Goal: Task Accomplishment & Management: Complete application form

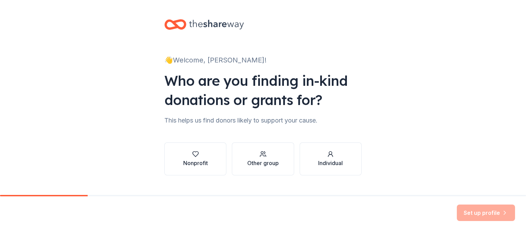
scroll to position [13, 0]
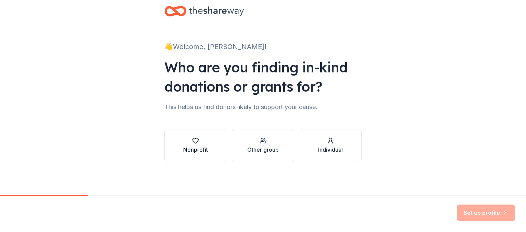
click at [189, 151] on div "Nonprofit" at bounding box center [195, 149] width 25 height 8
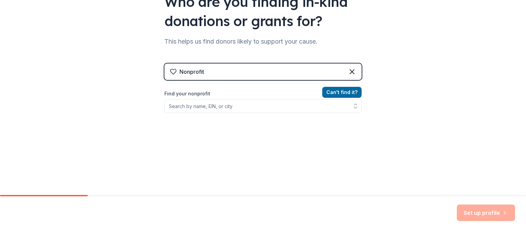
scroll to position [79, 0]
click at [354, 71] on icon at bounding box center [352, 71] width 8 height 8
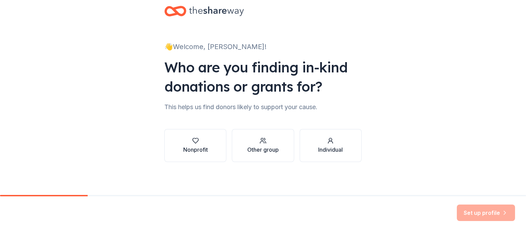
scroll to position [13, 0]
click at [276, 148] on div "Other group" at bounding box center [263, 149] width 32 height 8
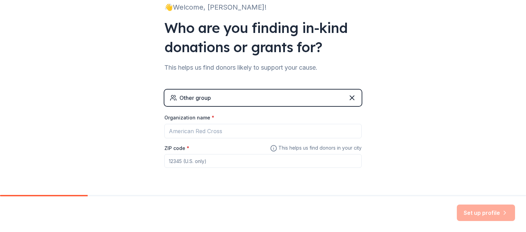
scroll to position [72, 0]
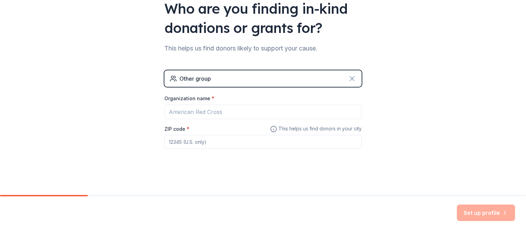
click at [352, 78] on icon at bounding box center [352, 78] width 8 height 8
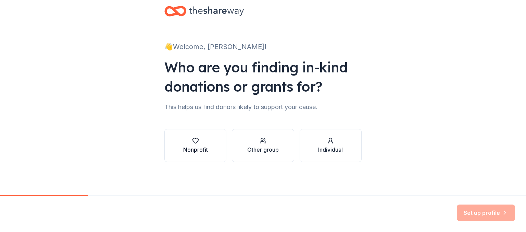
click at [221, 148] on button "Nonprofit" at bounding box center [195, 145] width 62 height 33
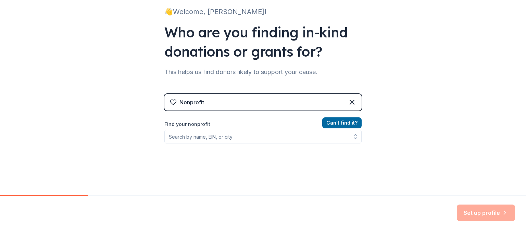
scroll to position [93, 0]
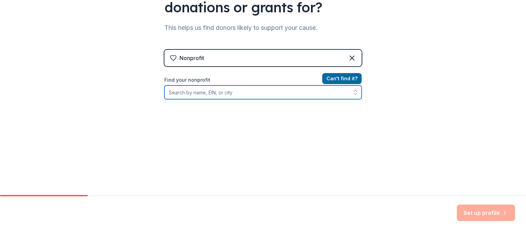
click at [229, 95] on input "Find your nonprofit" at bounding box center [262, 92] width 197 height 14
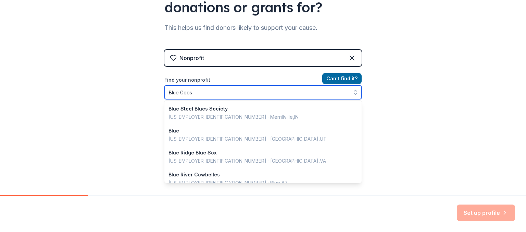
type input "Blue Goose"
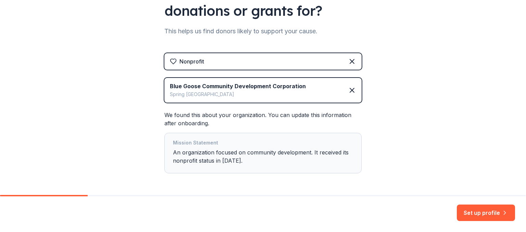
scroll to position [75, 0]
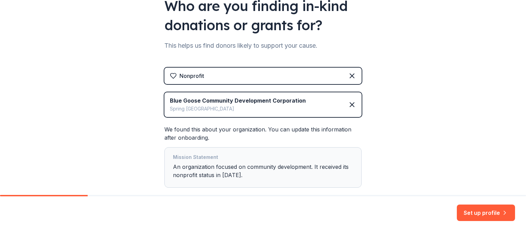
click at [464, 105] on div "👋 Welcome, Ayana! Who are you finding in-kind donations or grants for? This hel…" at bounding box center [263, 79] width 526 height 309
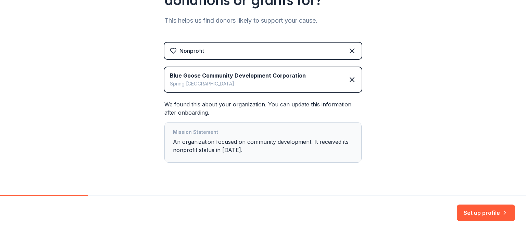
scroll to position [114, 0]
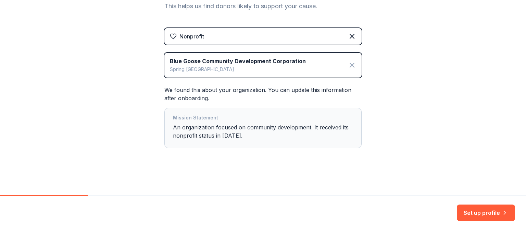
click at [352, 65] on icon at bounding box center [352, 65] width 4 height 4
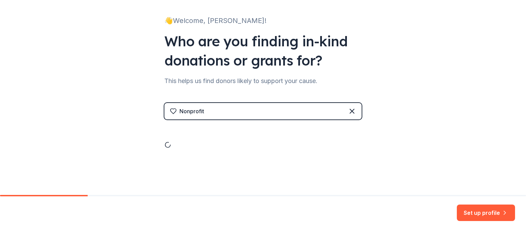
scroll to position [13, 0]
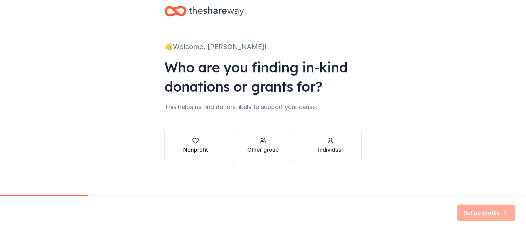
click at [191, 139] on div "button" at bounding box center [195, 140] width 25 height 7
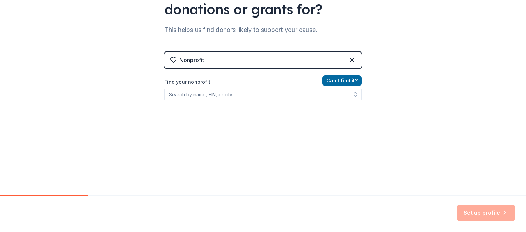
scroll to position [93, 0]
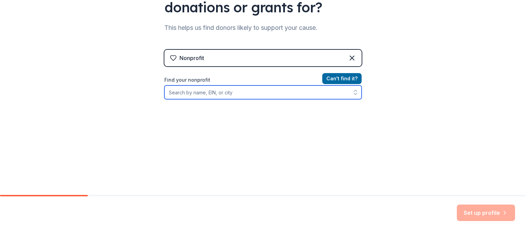
click at [208, 93] on input "Find your nonprofit" at bounding box center [262, 92] width 197 height 14
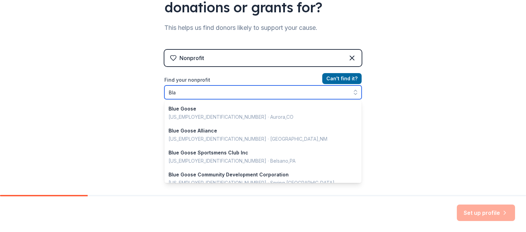
scroll to position [484, 0]
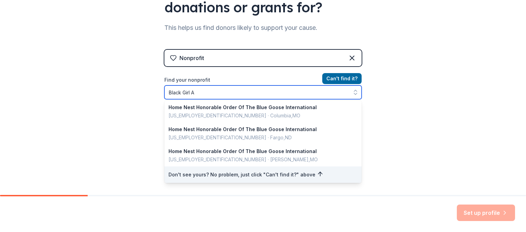
type input "Black Girl Ai"
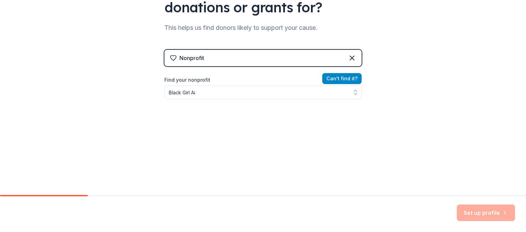
click at [343, 77] on div "Nonprofit Can ' t find it? Find your nonprofit Black Girl Ai" at bounding box center [262, 109] width 197 height 118
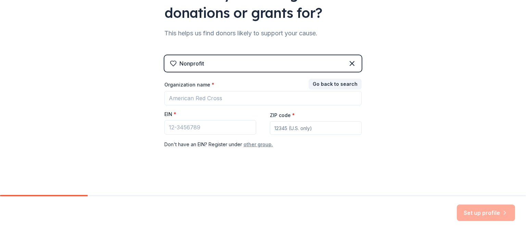
click at [253, 145] on button "other group." at bounding box center [258, 144] width 29 height 8
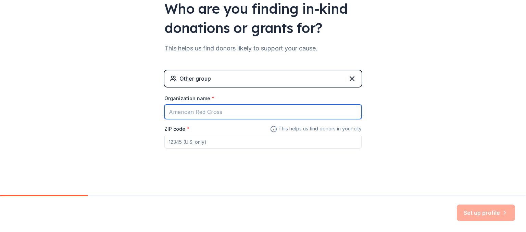
click at [216, 110] on input "Organization name *" at bounding box center [262, 112] width 197 height 14
type input "Black Girl Ai"
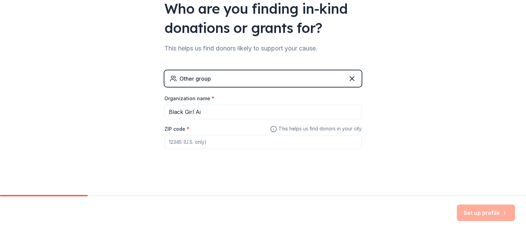
click at [200, 144] on input "ZIP code *" at bounding box center [262, 142] width 197 height 14
type input "77040"
click at [475, 212] on button "Set up profile" at bounding box center [486, 212] width 58 height 16
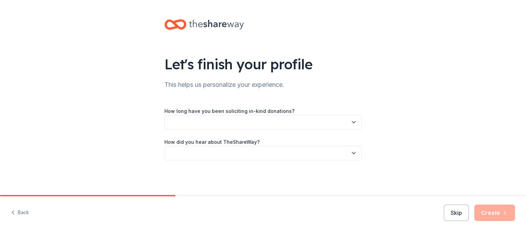
click at [310, 125] on button "button" at bounding box center [262, 122] width 197 height 14
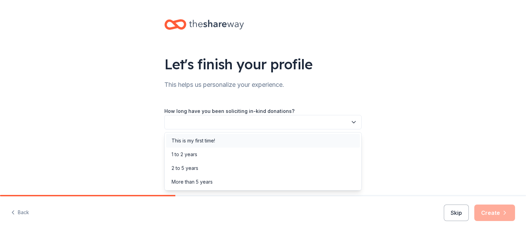
click at [269, 138] on div "This is my first time!" at bounding box center [263, 141] width 194 height 14
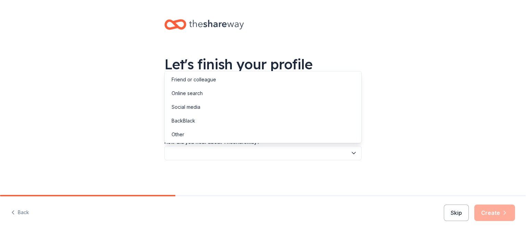
click at [271, 153] on button "button" at bounding box center [262, 153] width 197 height 14
click at [221, 97] on div "Online search" at bounding box center [263, 93] width 194 height 14
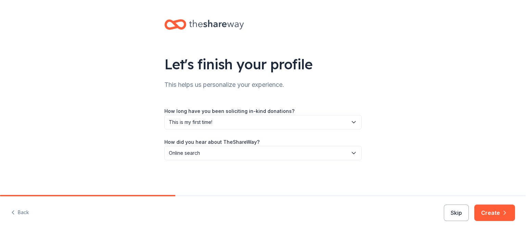
click at [237, 152] on span "Online search" at bounding box center [258, 153] width 179 height 8
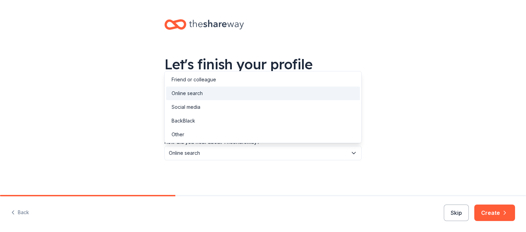
click at [442, 138] on div "Let's finish your profile This helps us personalize your experience. How long h…" at bounding box center [263, 96] width 526 height 193
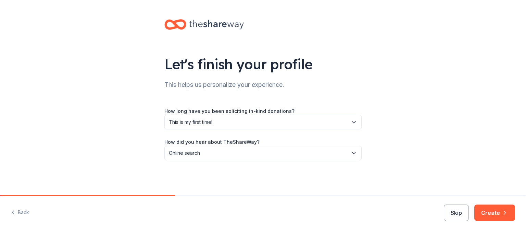
click at [464, 214] on button "Skip" at bounding box center [456, 212] width 25 height 16
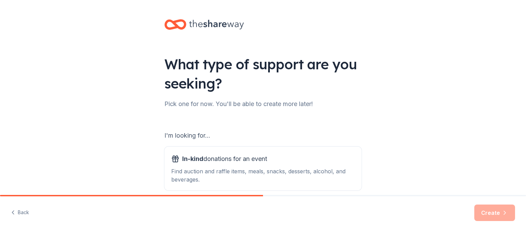
scroll to position [39, 0]
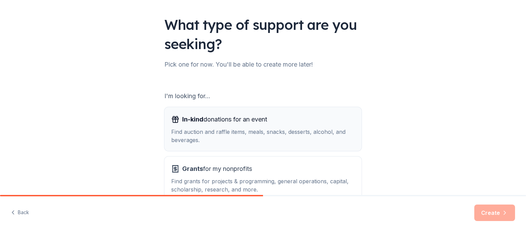
click at [297, 131] on div "Find auction and raffle items, meals, snacks, desserts, alcohol, and beverages." at bounding box center [263, 135] width 184 height 16
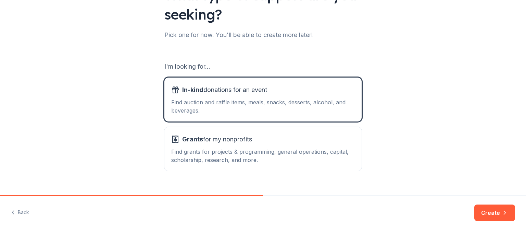
scroll to position [79, 0]
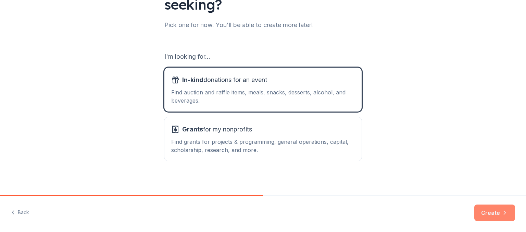
click at [489, 214] on button "Create" at bounding box center [495, 212] width 41 height 16
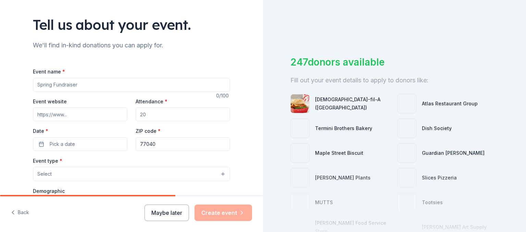
scroll to position [119, 0]
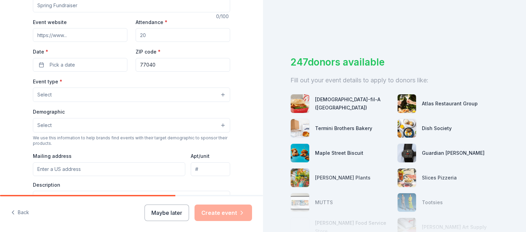
click at [157, 96] on button "Select" at bounding box center [131, 94] width 197 height 14
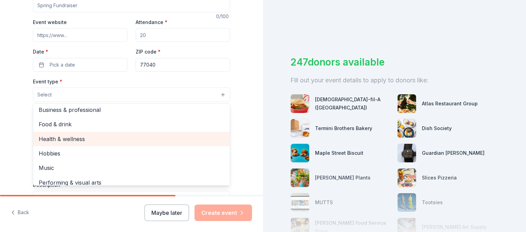
scroll to position [23, 0]
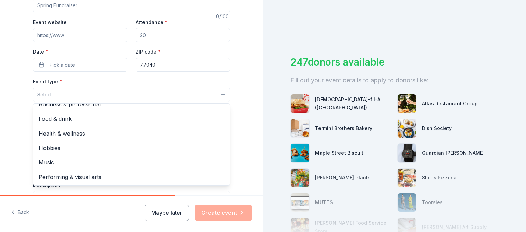
click at [249, 101] on div "Tell us about your event. We'll find in-kind donations you can apply for. Event…" at bounding box center [131, 109] width 263 height 456
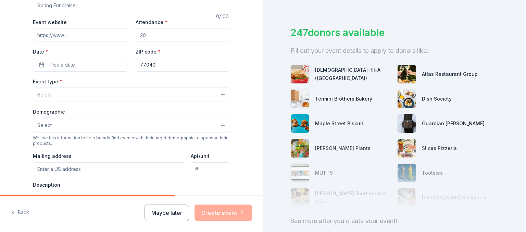
scroll to position [68, 0]
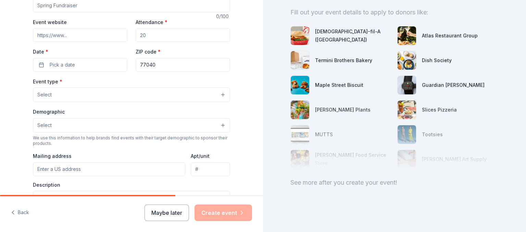
click at [130, 126] on button "Select" at bounding box center [131, 125] width 197 height 14
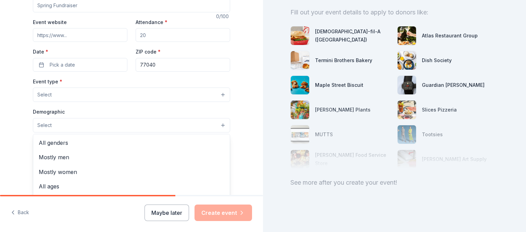
click at [130, 126] on button "Select" at bounding box center [131, 125] width 197 height 14
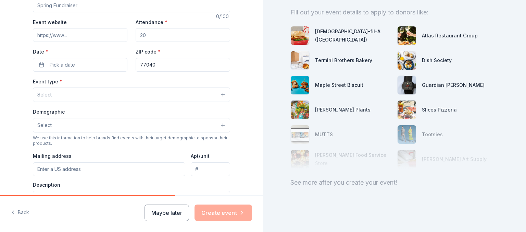
click at [130, 126] on button "Select" at bounding box center [131, 125] width 197 height 14
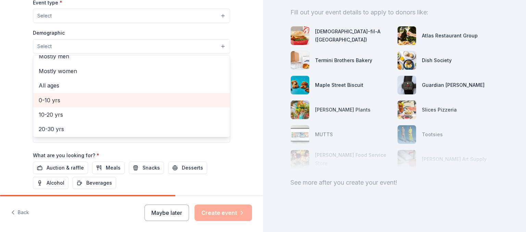
scroll to position [39, 0]
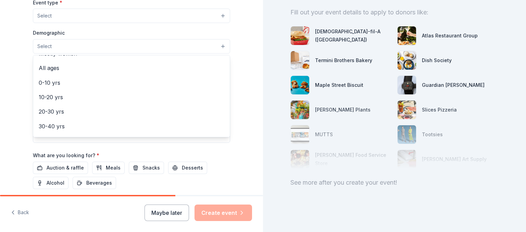
click at [250, 110] on div "Tell us about your event. We'll find in-kind donations you can apply for. Event…" at bounding box center [131, 31] width 263 height 456
click at [90, 44] on button "Select" at bounding box center [131, 46] width 197 height 14
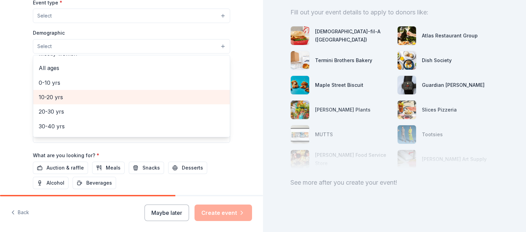
click at [80, 95] on span "10-20 yrs" at bounding box center [132, 97] width 186 height 9
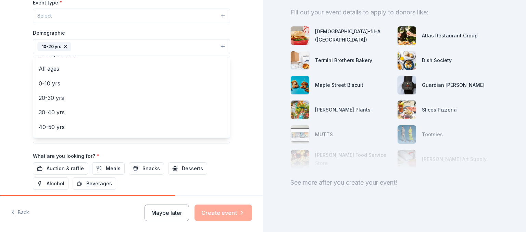
click at [66, 46] on icon "button" at bounding box center [65, 46] width 5 height 5
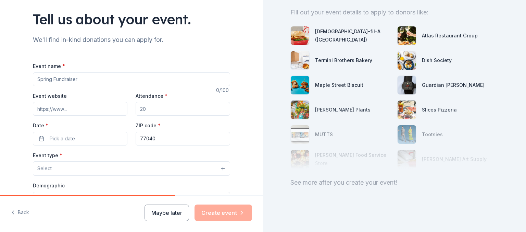
scroll to position [63, 0]
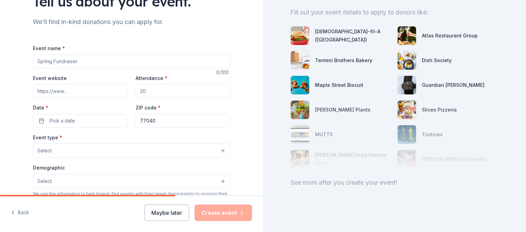
click at [128, 152] on button "Select" at bounding box center [131, 150] width 197 height 14
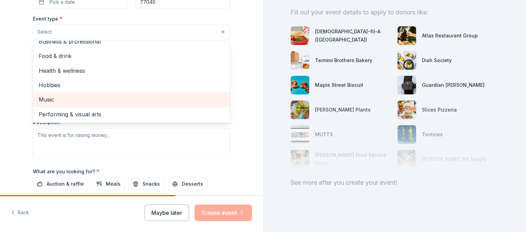
scroll to position [221, 0]
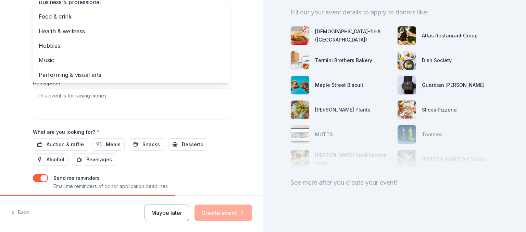
click at [248, 127] on div "Tell us about your event. We'll find in-kind donations you can apply for. Event…" at bounding box center [131, 7] width 263 height 456
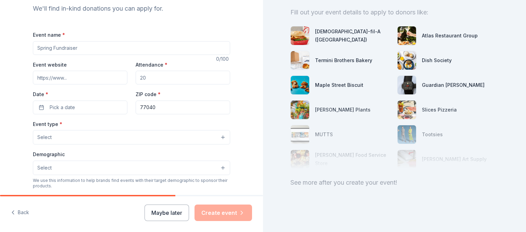
scroll to position [36, 0]
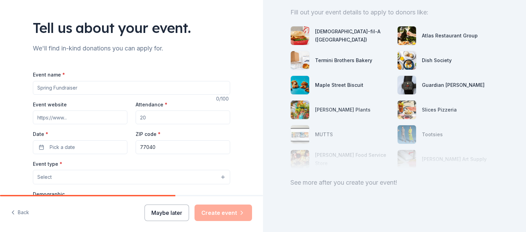
click at [180, 210] on button "Maybe later" at bounding box center [167, 212] width 45 height 16
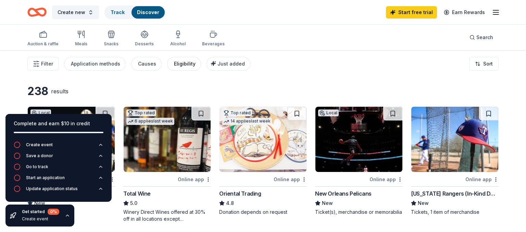
click at [186, 62] on div "Eligibility" at bounding box center [185, 64] width 22 height 8
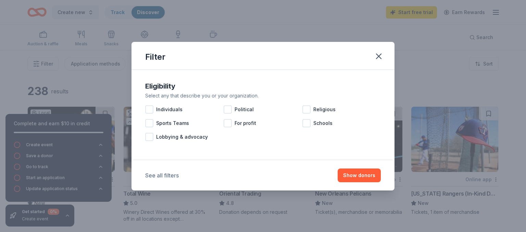
click at [171, 173] on button "See all filters" at bounding box center [162, 175] width 34 height 8
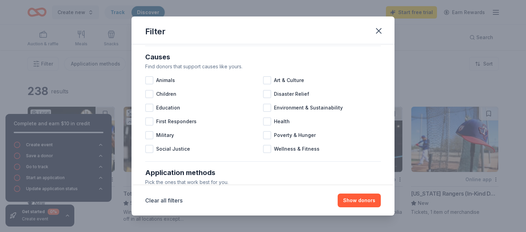
scroll to position [79, 0]
click at [148, 91] on div at bounding box center [149, 93] width 8 height 8
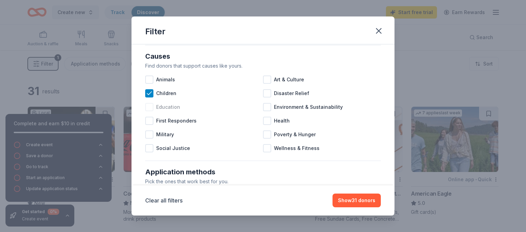
click at [150, 109] on div at bounding box center [149, 107] width 8 height 8
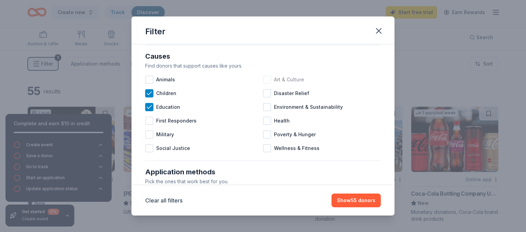
click at [269, 81] on div at bounding box center [267, 79] width 8 height 8
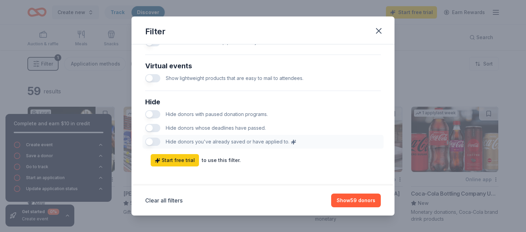
scroll to position [355, 0]
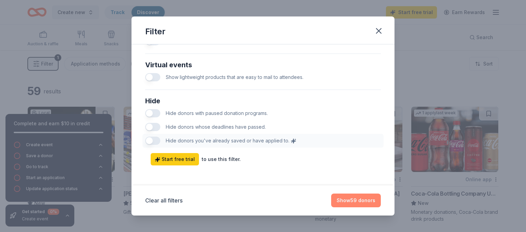
click at [360, 204] on button "Show 59 donors" at bounding box center [356, 200] width 50 height 14
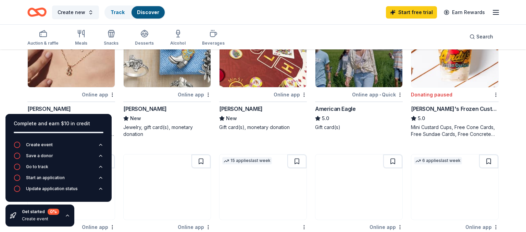
scroll to position [108, 0]
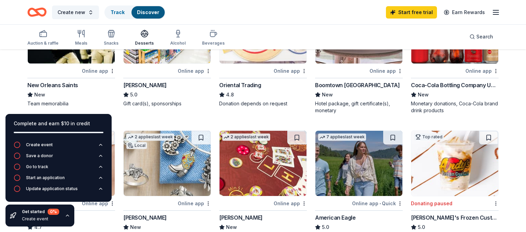
click at [144, 36] on icon "button" at bounding box center [144, 33] width 8 height 8
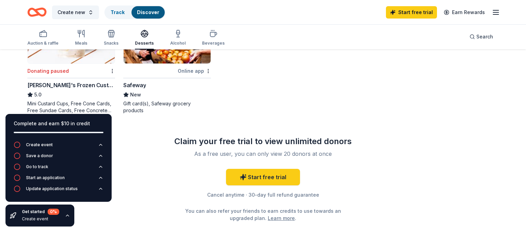
scroll to position [36, 0]
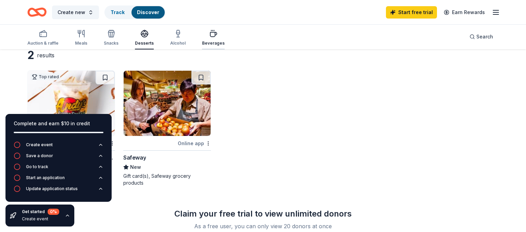
click at [206, 34] on div "button" at bounding box center [213, 33] width 23 height 8
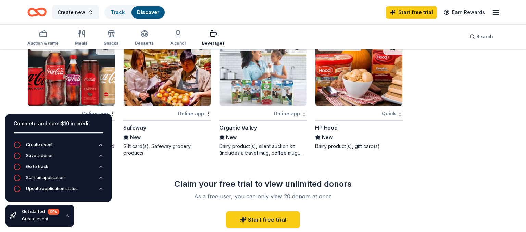
scroll to position [83, 0]
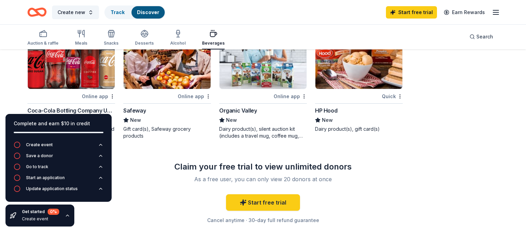
click at [88, 80] on img at bounding box center [71, 56] width 87 height 65
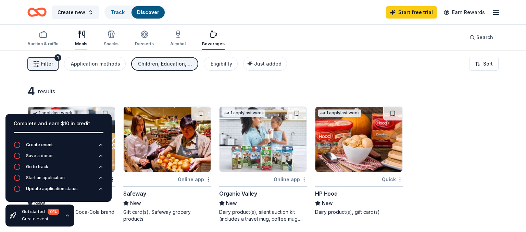
click at [86, 36] on div "button" at bounding box center [81, 34] width 12 height 8
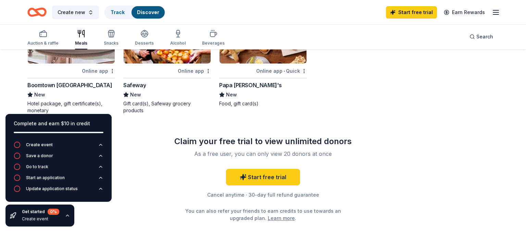
scroll to position [36, 0]
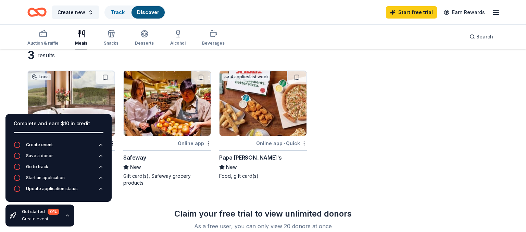
click at [256, 112] on img at bounding box center [263, 103] width 87 height 65
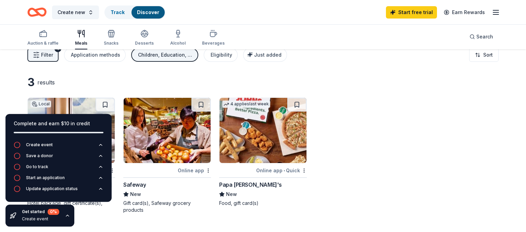
scroll to position [0, 0]
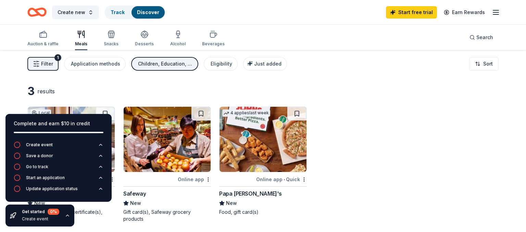
click at [154, 61] on div "Children, Education, Art & Culture" at bounding box center [165, 64] width 55 height 8
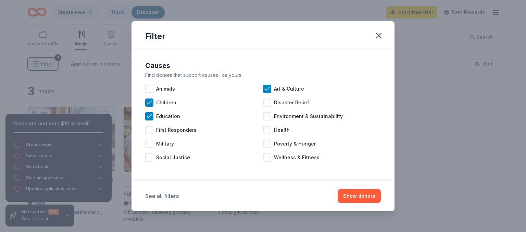
click at [179, 193] on button "See all filters" at bounding box center [162, 196] width 34 height 8
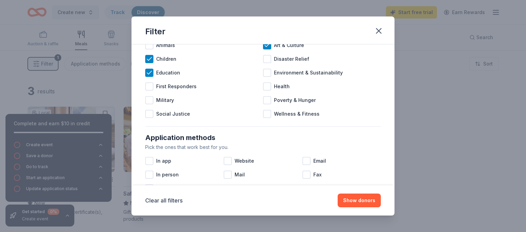
scroll to position [119, 0]
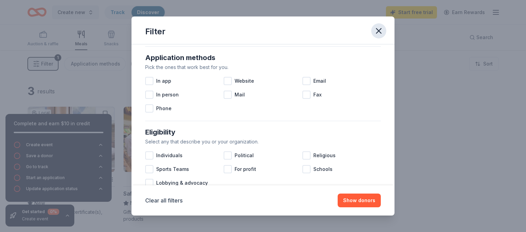
click at [377, 31] on icon "button" at bounding box center [379, 31] width 10 height 10
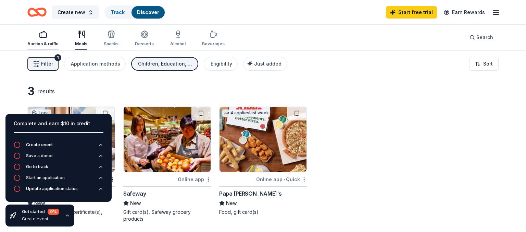
click at [45, 40] on div "Auction & raffle" at bounding box center [42, 38] width 31 height 16
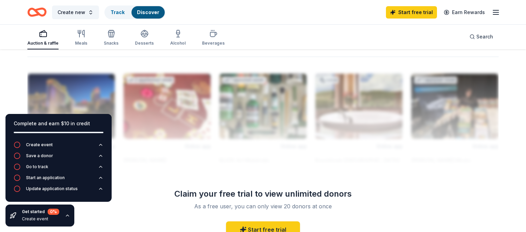
scroll to position [651, 0]
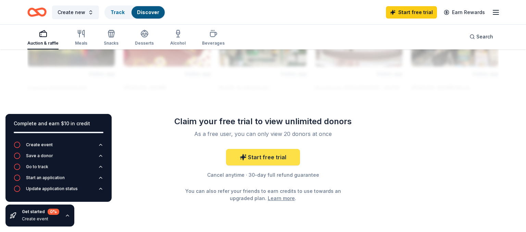
click at [260, 158] on link "Start free trial" at bounding box center [263, 157] width 74 height 16
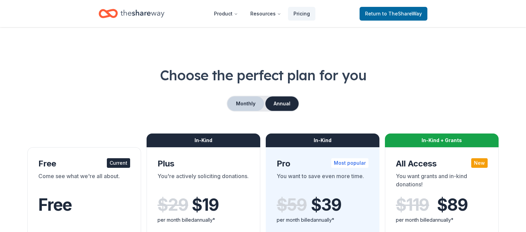
click at [251, 106] on button "Monthly" at bounding box center [246, 103] width 37 height 14
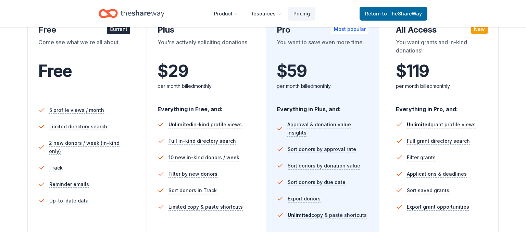
scroll to position [145, 0]
